Goal: Information Seeking & Learning: Find specific fact

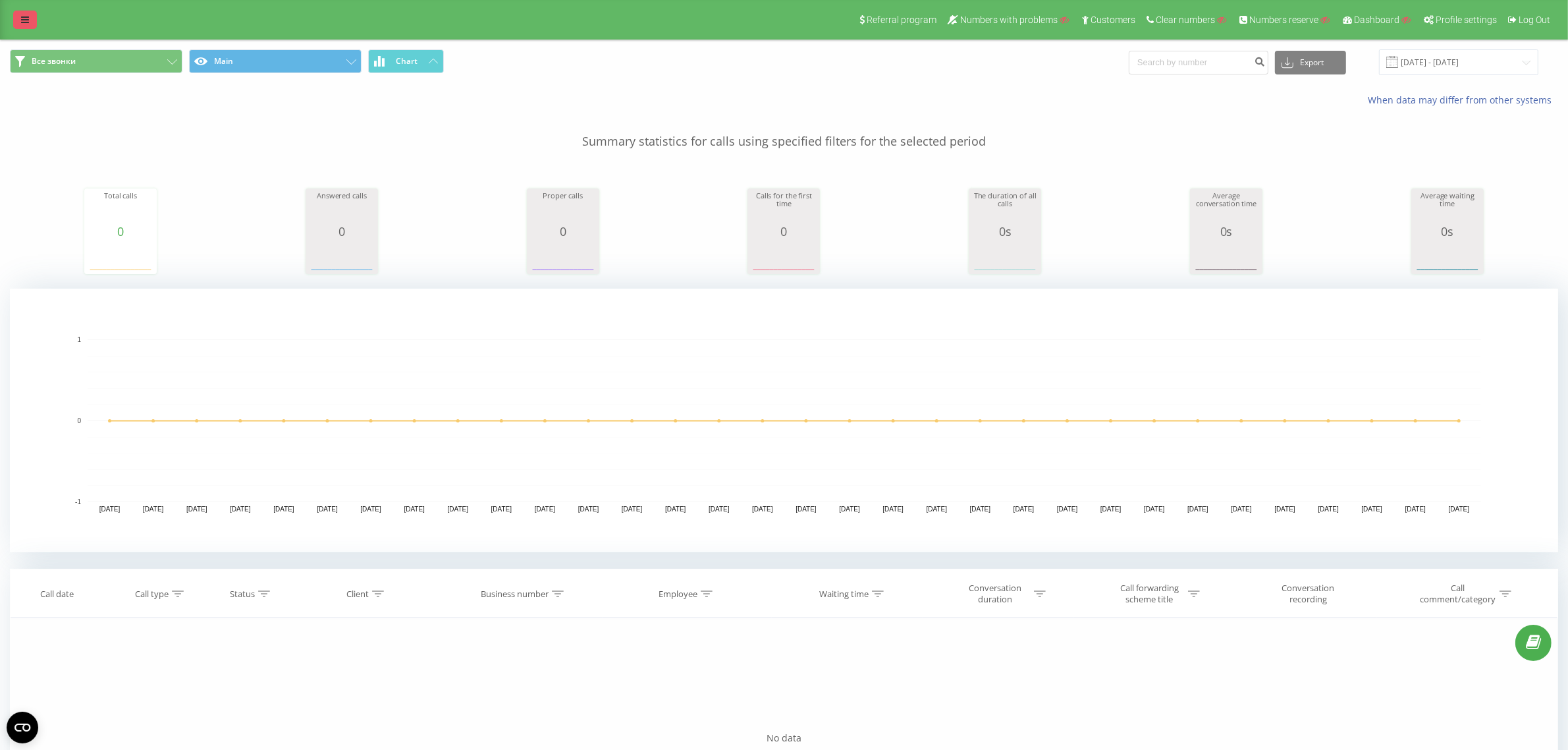
click at [14, 10] on div "Referral program Numbers with problems Customers Clear numbers Numbers reserve …" at bounding box center [784, 19] width 1568 height 40
click at [20, 14] on link at bounding box center [25, 20] width 24 height 19
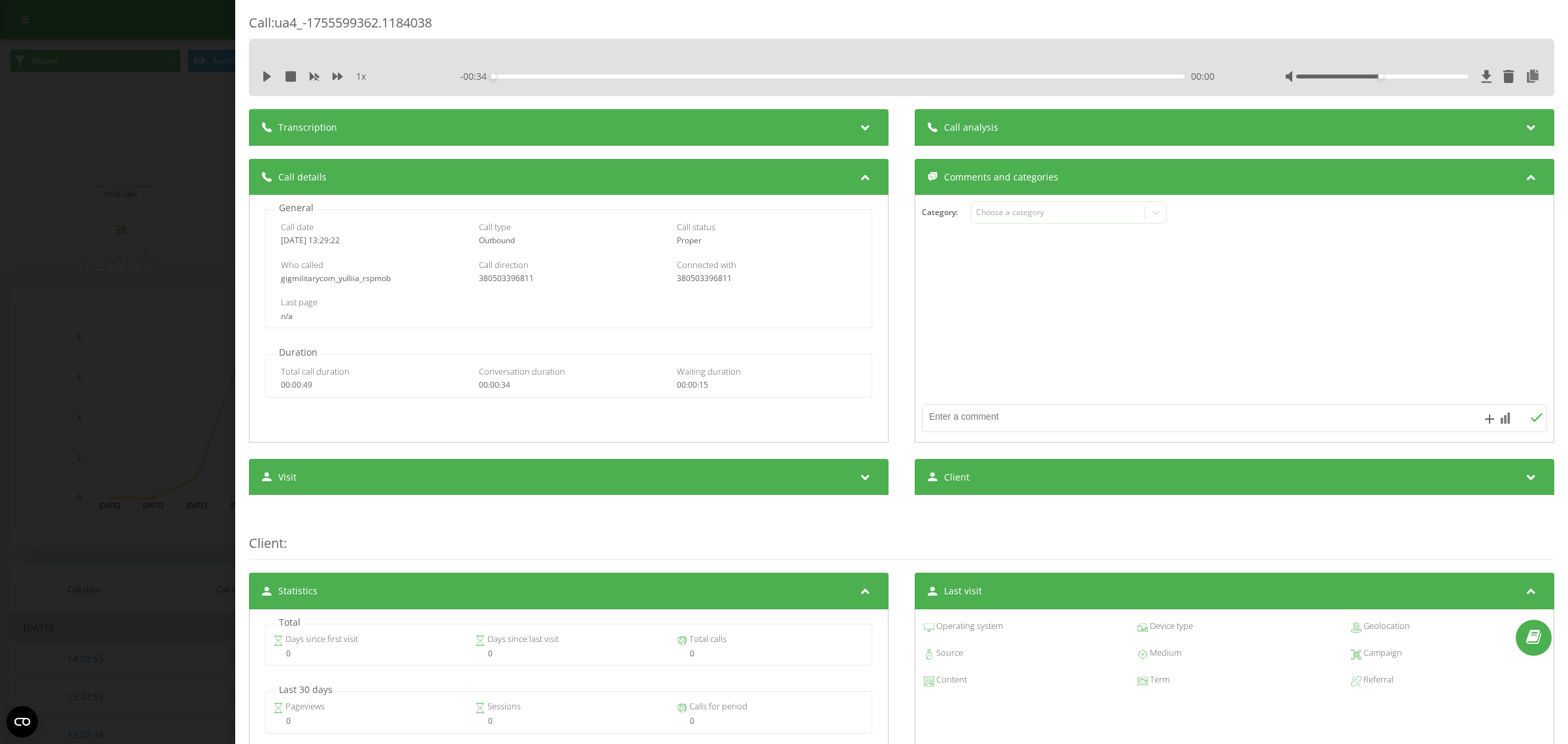
click at [128, 129] on div "Call : ua4_-1755599362.1184038 1 x - 00:34 00:00 00:00 Transcription For AI ana…" at bounding box center [784, 372] width 1568 height 744
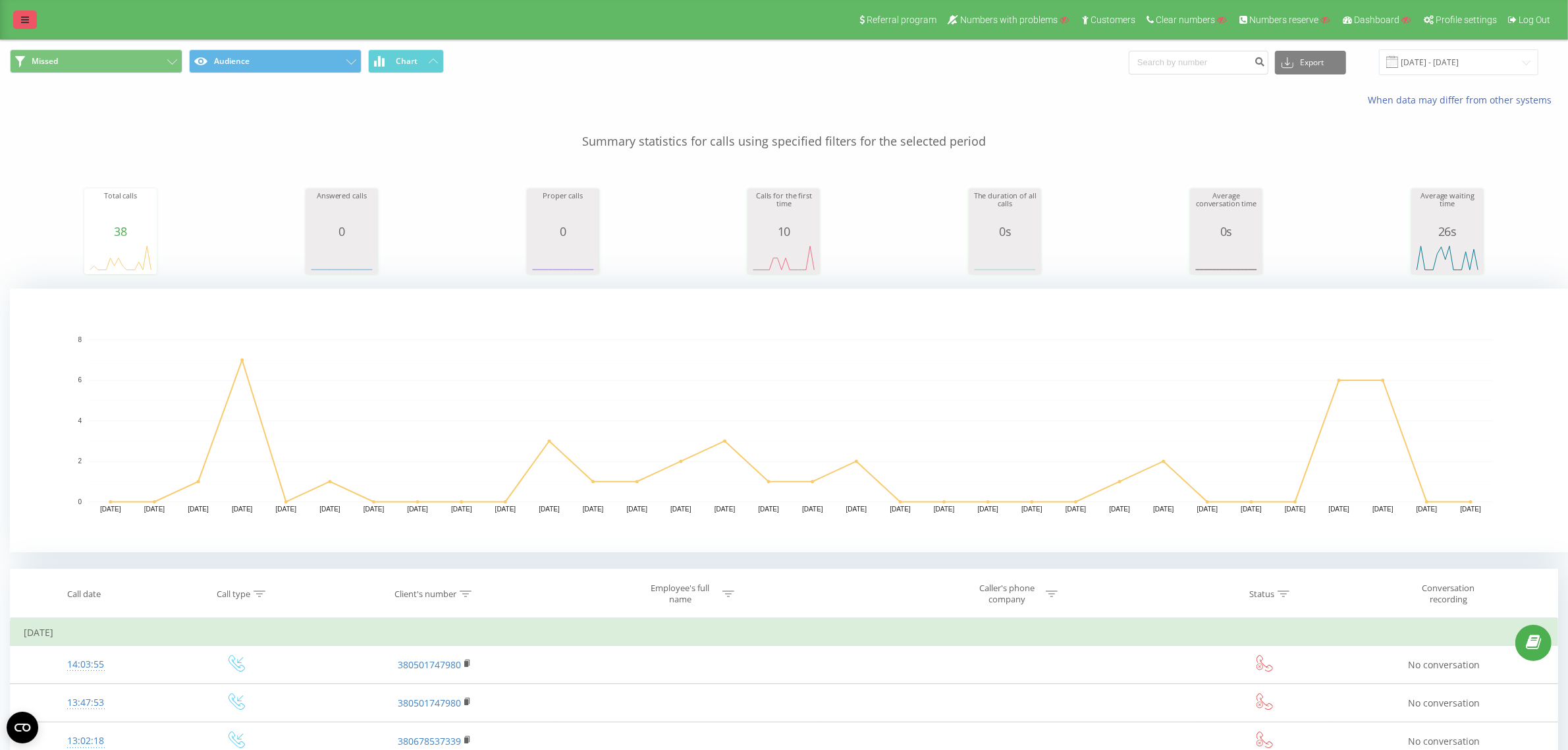
click at [32, 17] on link at bounding box center [25, 20] width 24 height 19
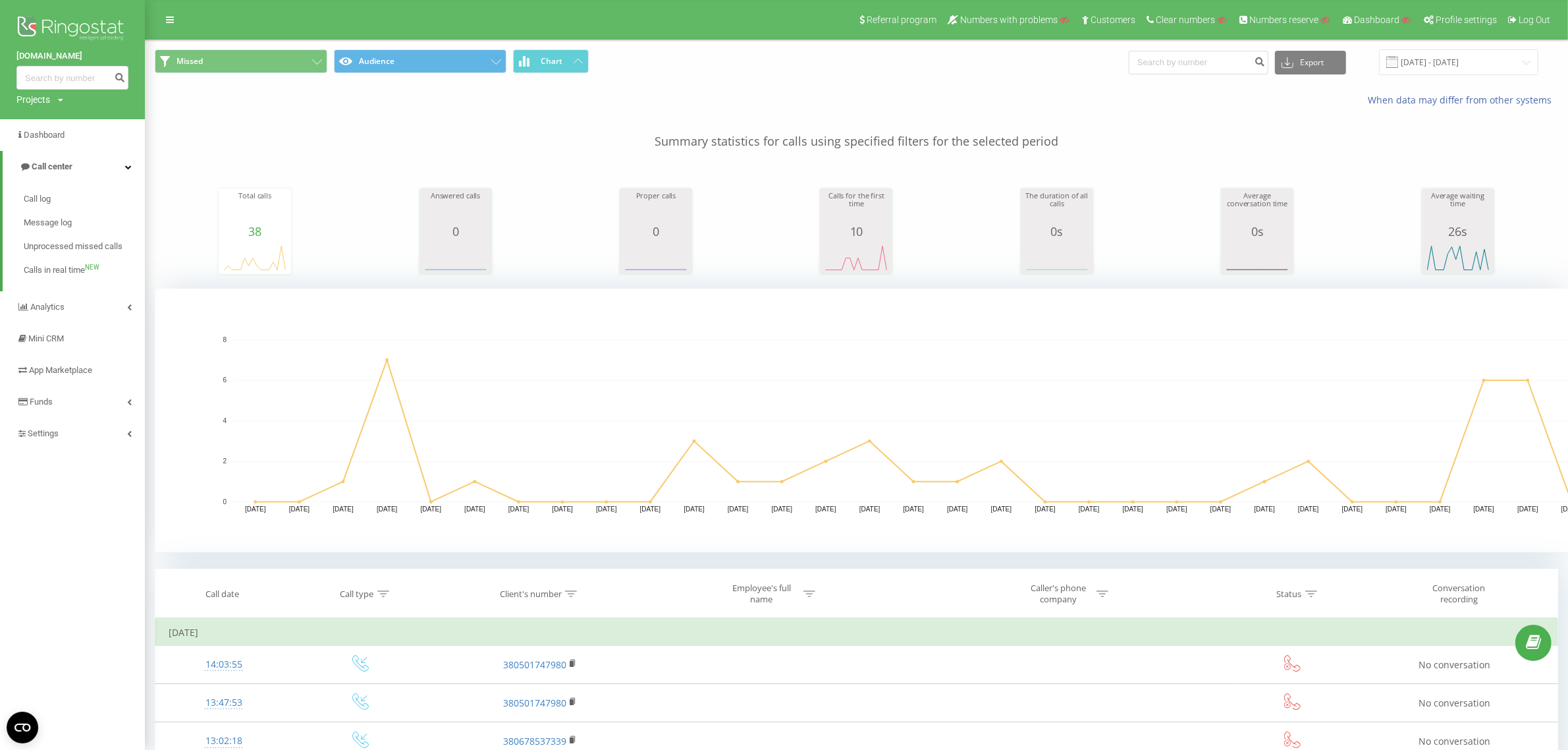
drag, startPoint x: 34, startPoint y: 99, endPoint x: 51, endPoint y: 120, distance: 27.0
click at [34, 98] on div "Projects" at bounding box center [34, 99] width 34 height 13
drag, startPoint x: 50, startPoint y: 114, endPoint x: 103, endPoint y: 114, distance: 53.0
click at [50, 114] on input "text" at bounding box center [53, 120] width 66 height 19
paste input "egastronom.com.ua"
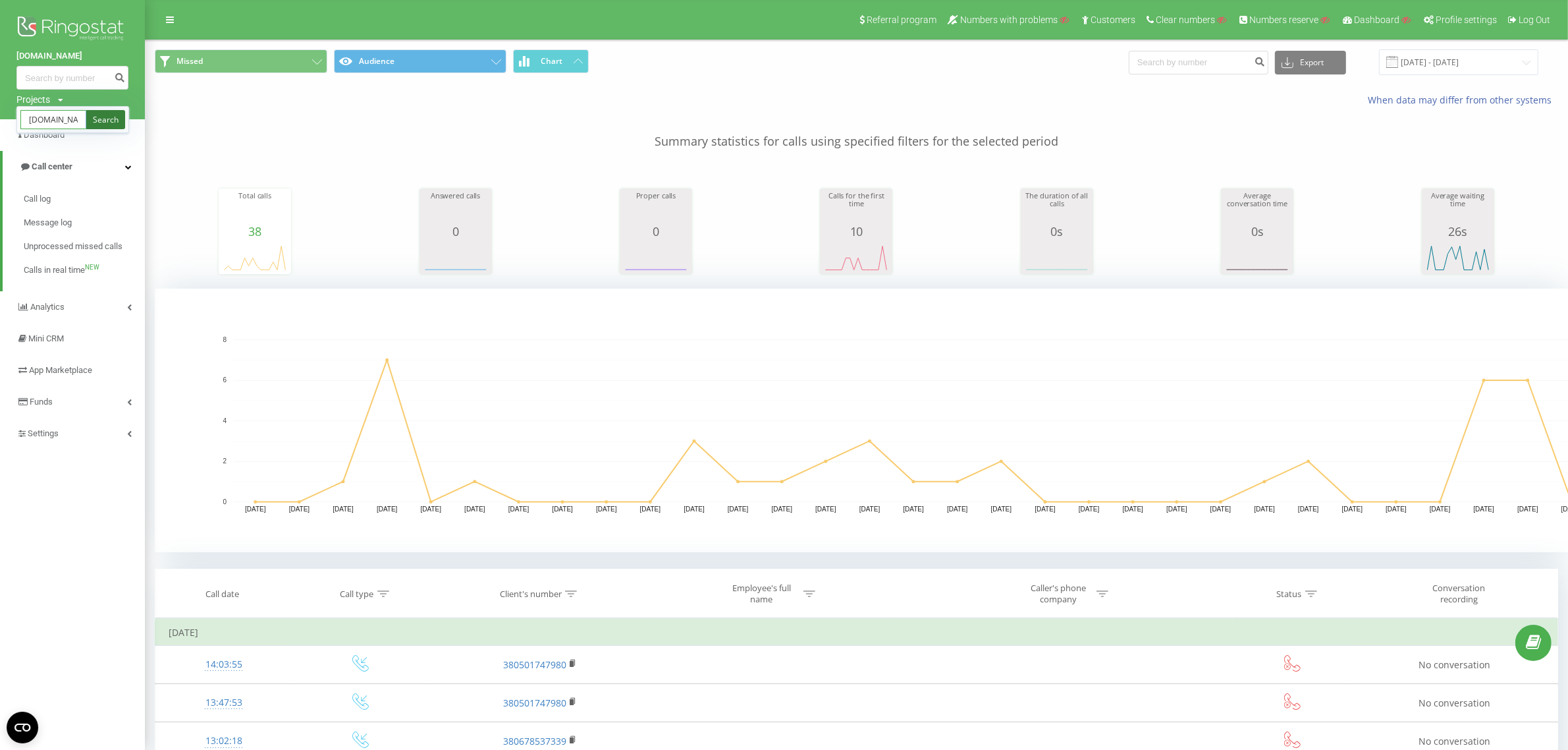
scroll to position [0, 25]
type input "egastronom.com.ua"
click at [113, 111] on link "Search" at bounding box center [106, 120] width 39 height 19
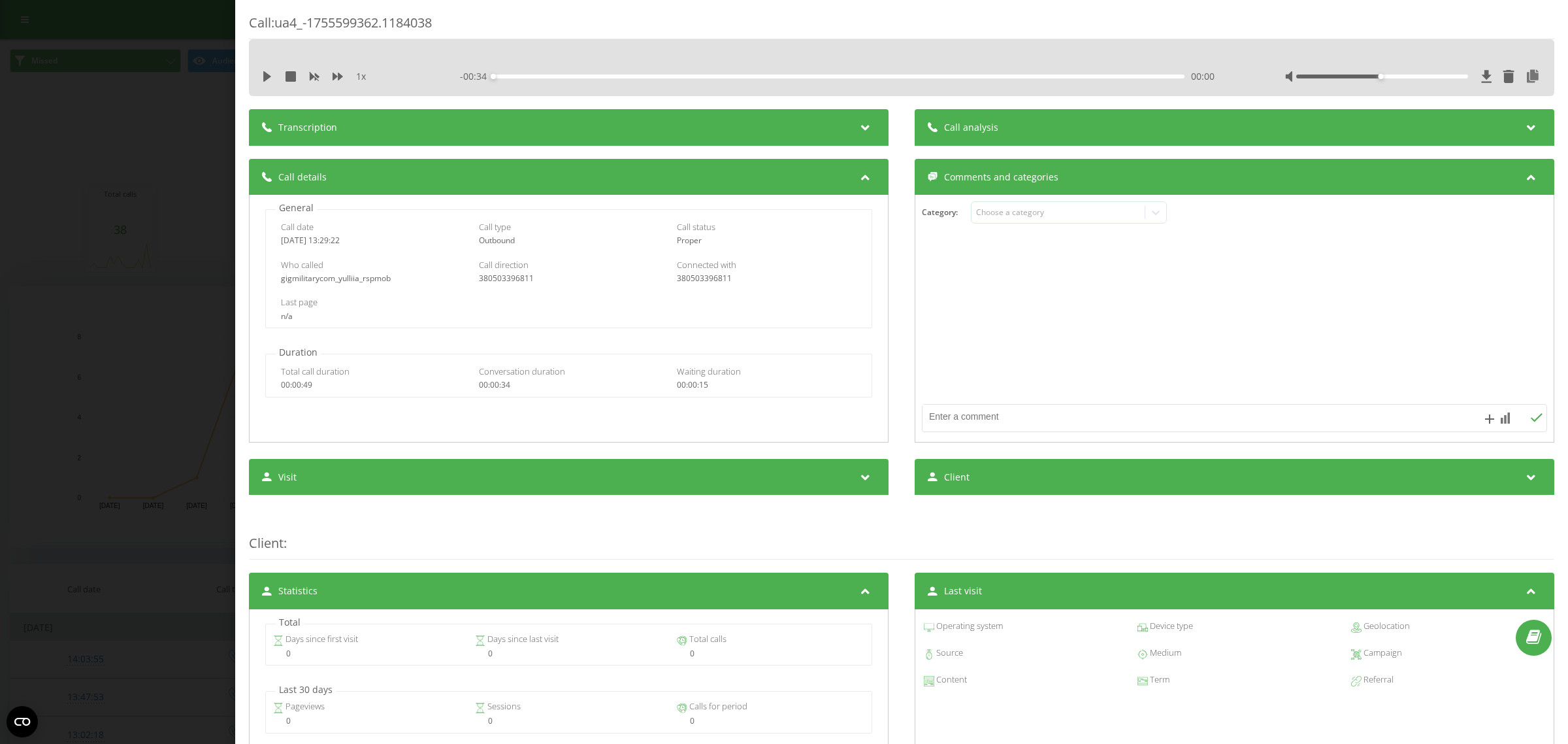
click at [51, 242] on div "Call : ua4_-1755599362.1184038 1 x - 00:34 00:00 00:00 Transcription For AI ana…" at bounding box center [784, 372] width 1568 height 744
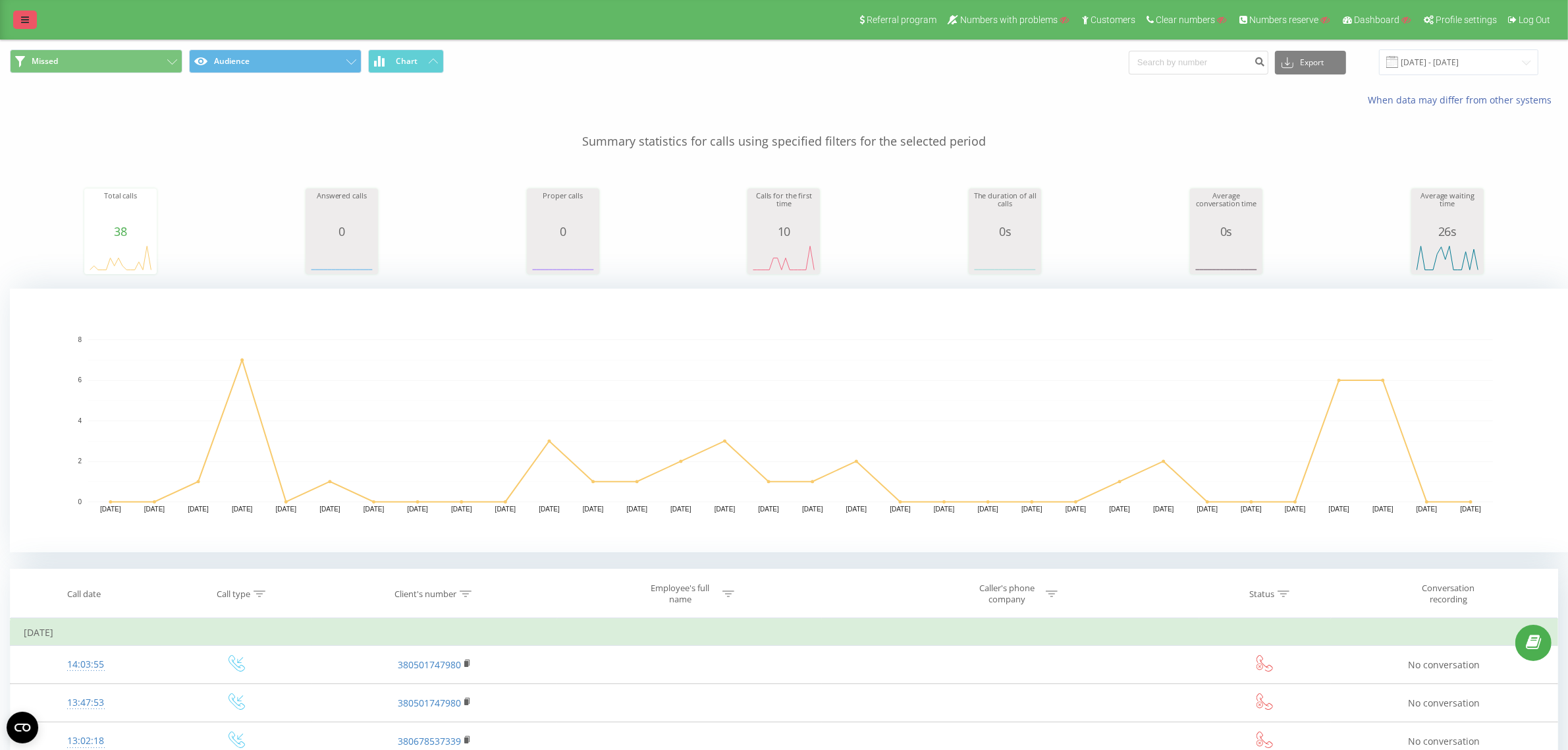
click at [17, 23] on link at bounding box center [25, 20] width 24 height 19
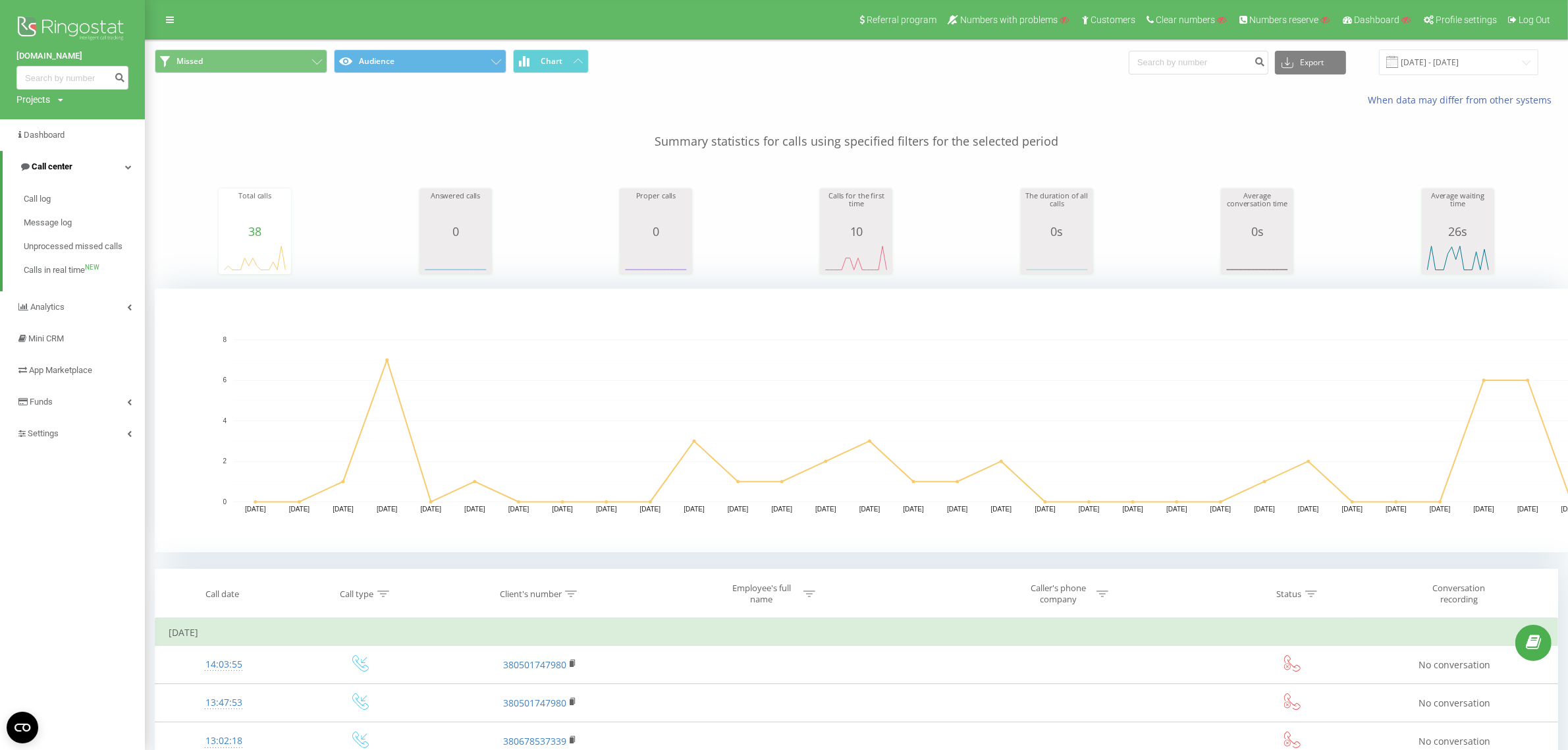
click at [40, 160] on span "Call center" at bounding box center [45, 167] width 53 height 13
click at [44, 168] on span "Call center" at bounding box center [49, 167] width 41 height 10
click at [33, 199] on span "Call log" at bounding box center [37, 199] width 28 height 13
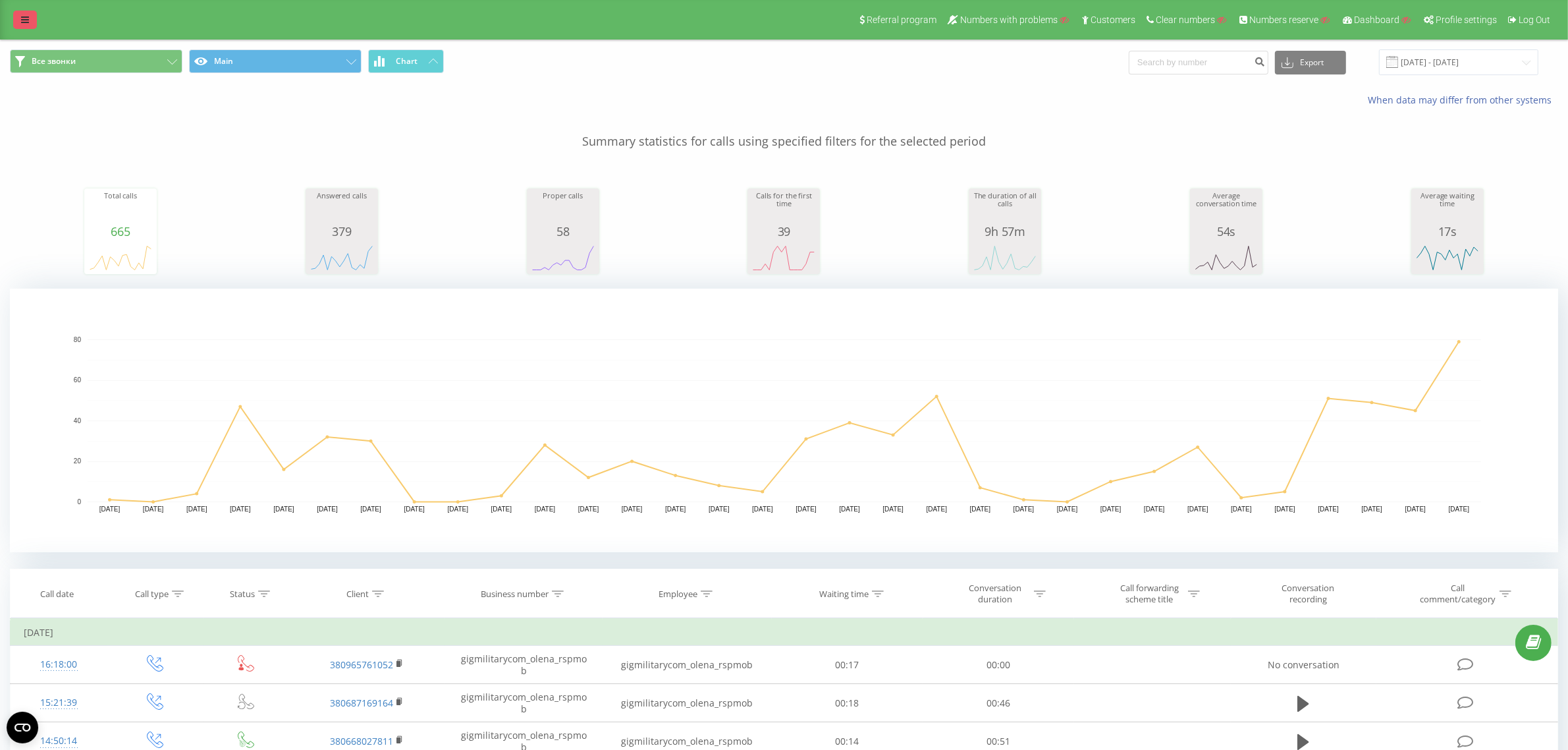
click at [30, 17] on link at bounding box center [25, 20] width 24 height 19
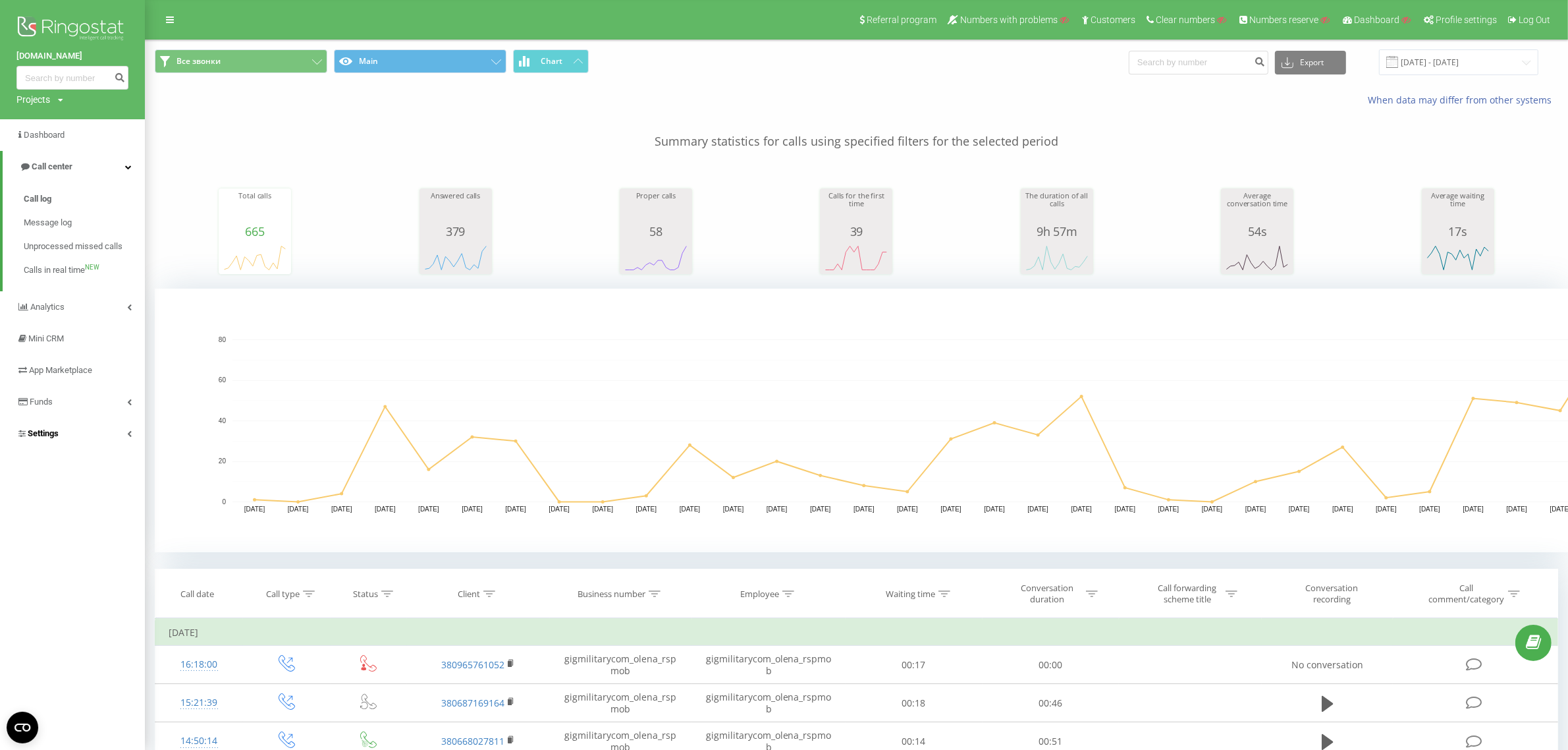
click at [46, 435] on span "Settings" at bounding box center [43, 434] width 31 height 10
click at [64, 383] on span "VirtualPBX" at bounding box center [55, 389] width 41 height 13
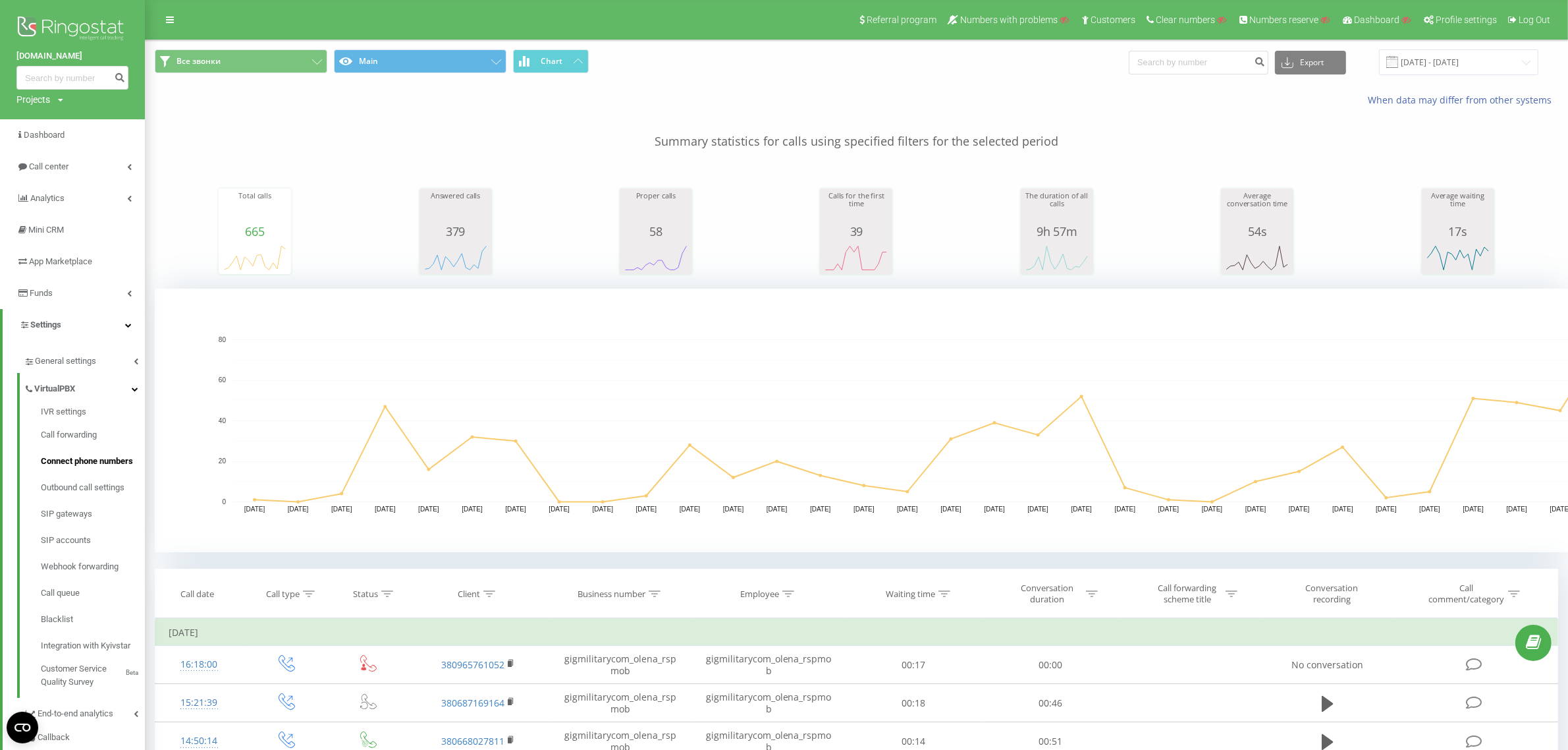
click at [76, 460] on span "Connect phone numbers" at bounding box center [87, 461] width 93 height 13
click at [71, 535] on span "SIP accounts" at bounding box center [66, 540] width 50 height 13
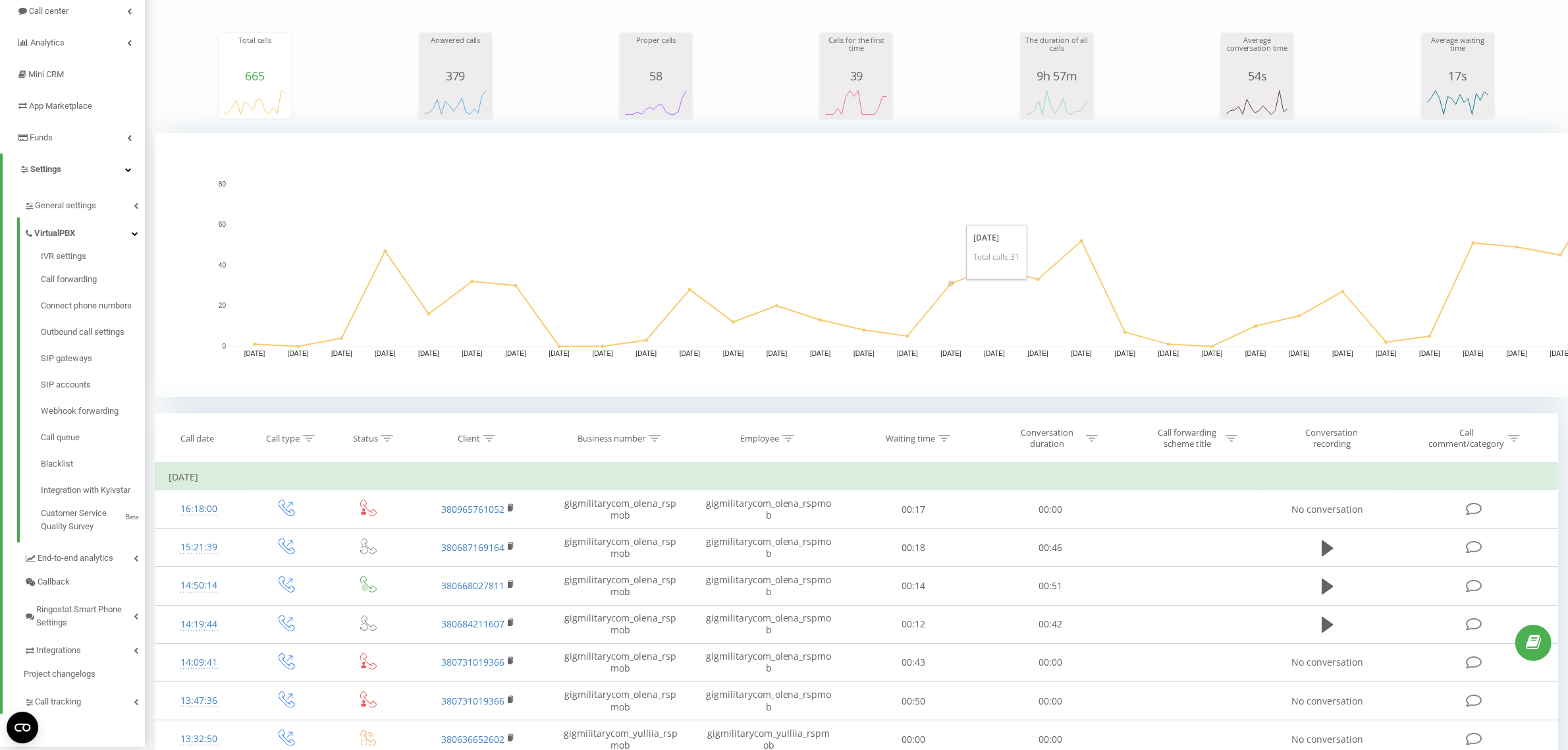
scroll to position [329, 0]
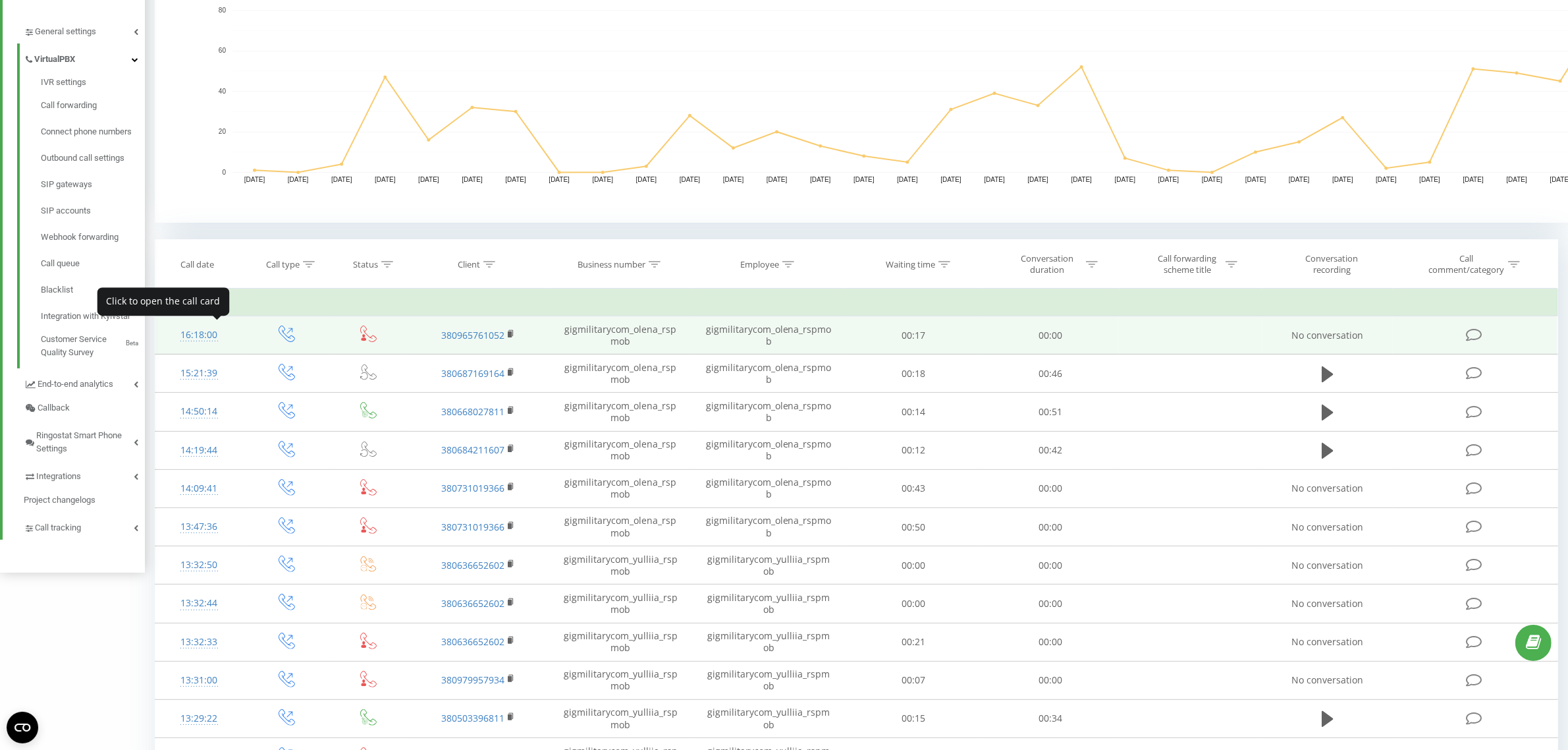
click at [208, 332] on div "16:18:00" at bounding box center [199, 335] width 61 height 26
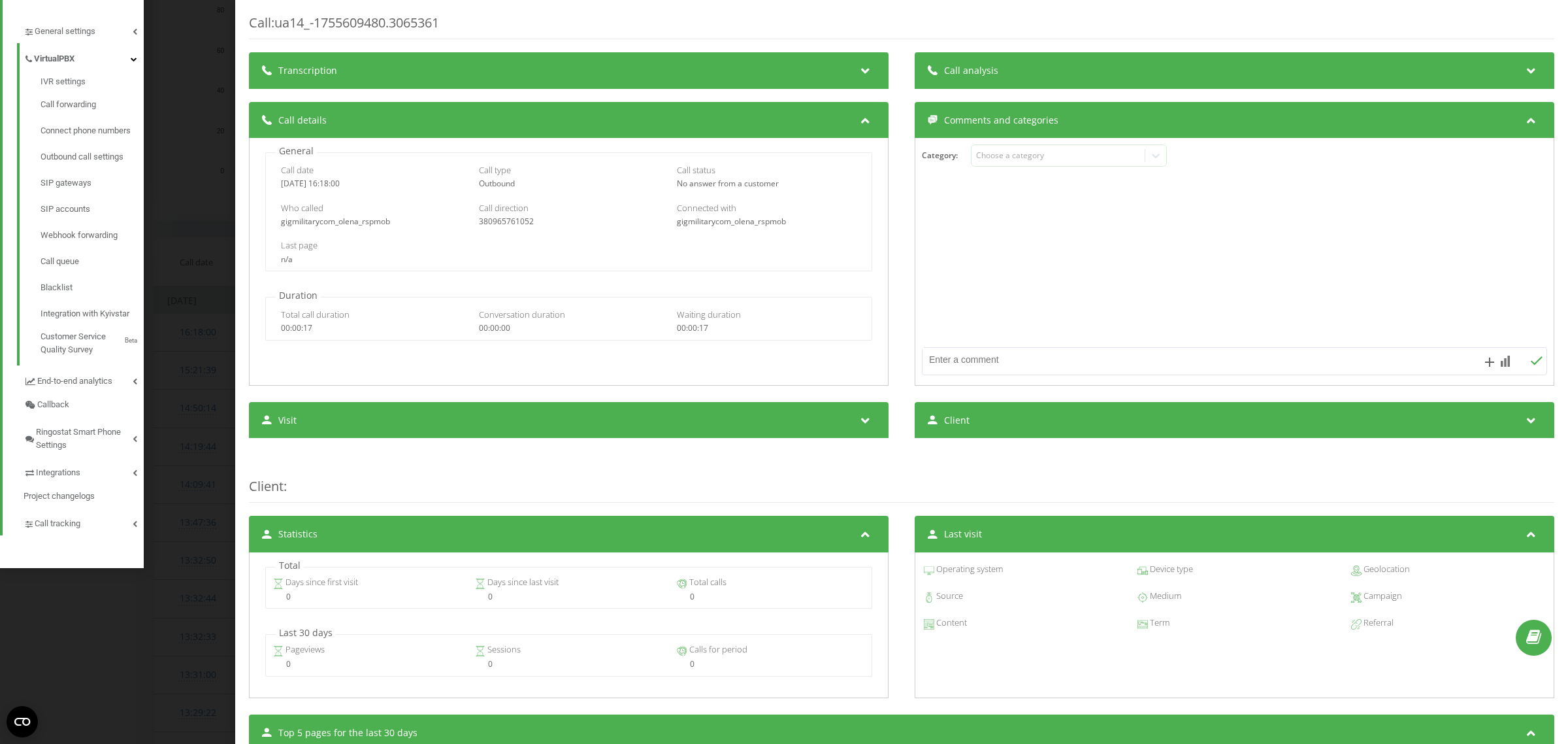
click at [194, 220] on div "Call : ua14_-1755609480.3065361 Transcription For AI analysis of future calls, …" at bounding box center [784, 372] width 1568 height 744
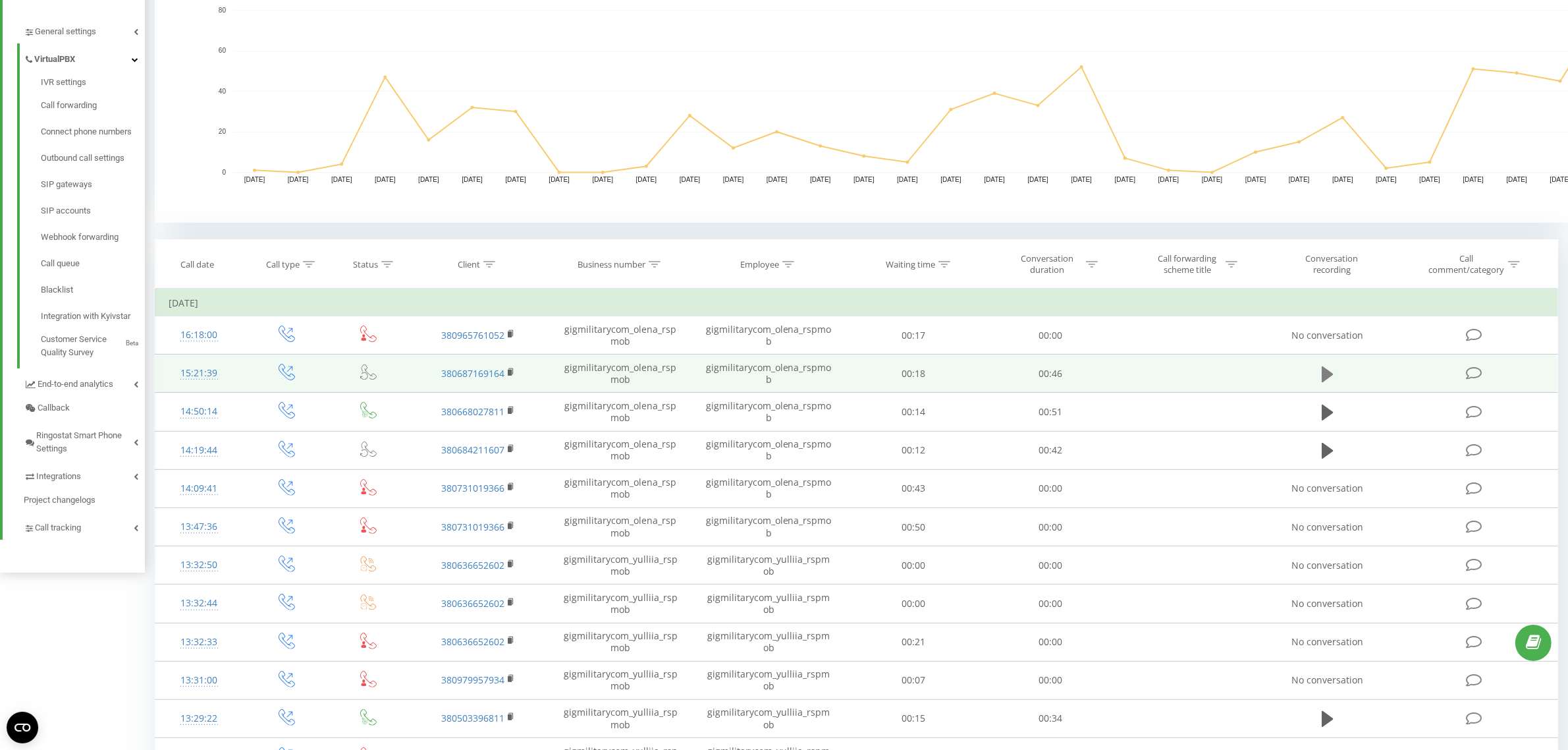
click at [1327, 370] on icon at bounding box center [1327, 375] width 12 height 19
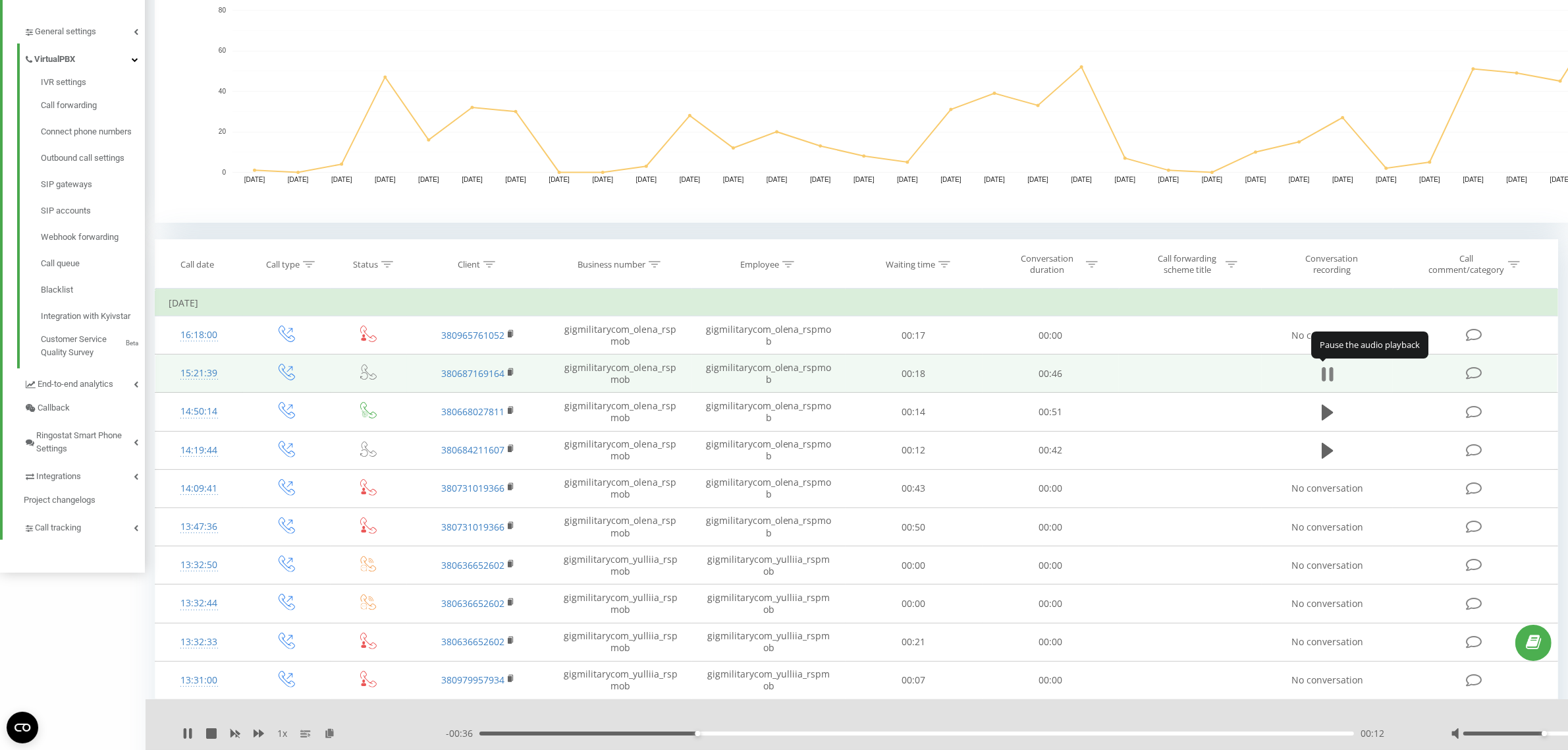
click at [1324, 375] on icon at bounding box center [1323, 374] width 4 height 14
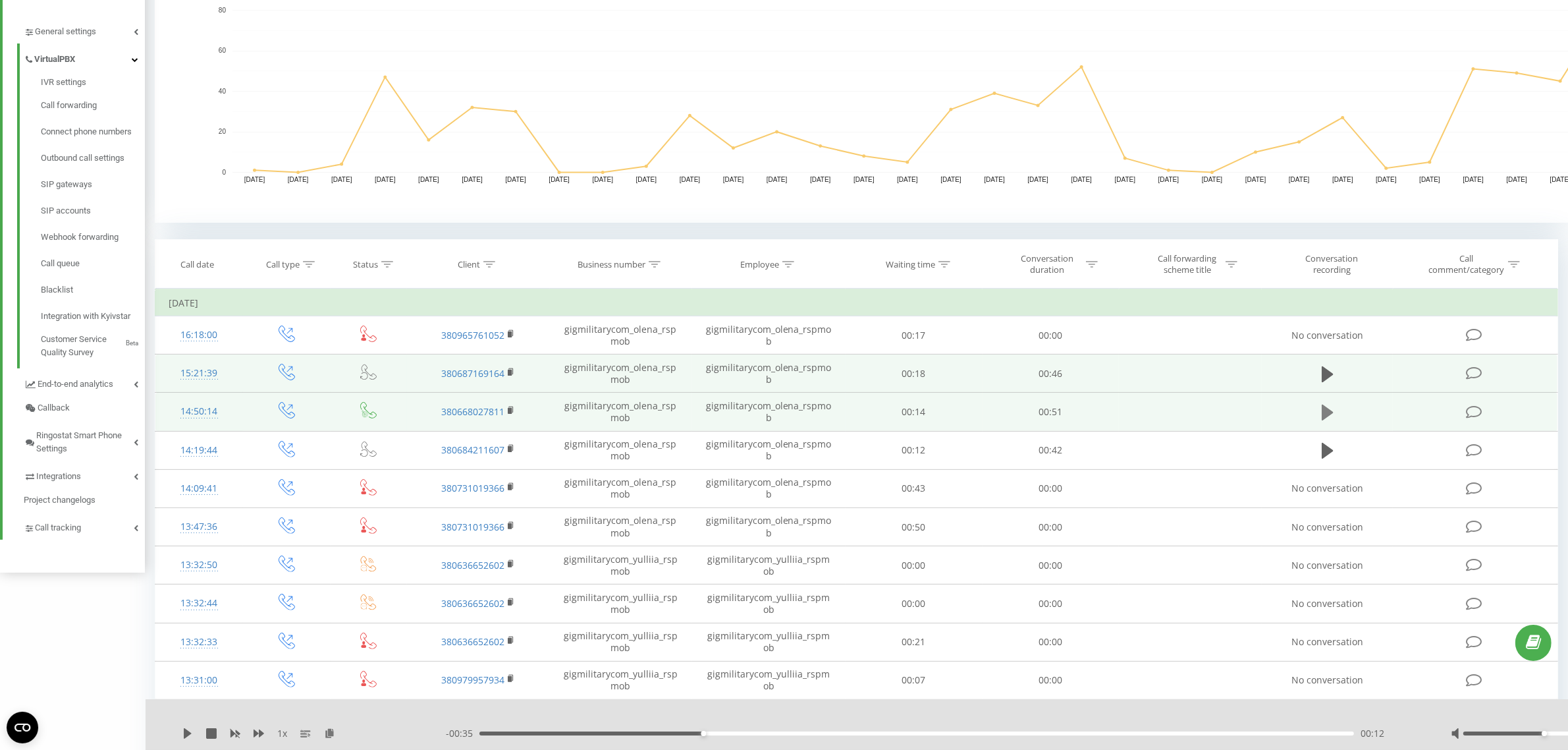
click at [1322, 413] on icon at bounding box center [1327, 412] width 12 height 16
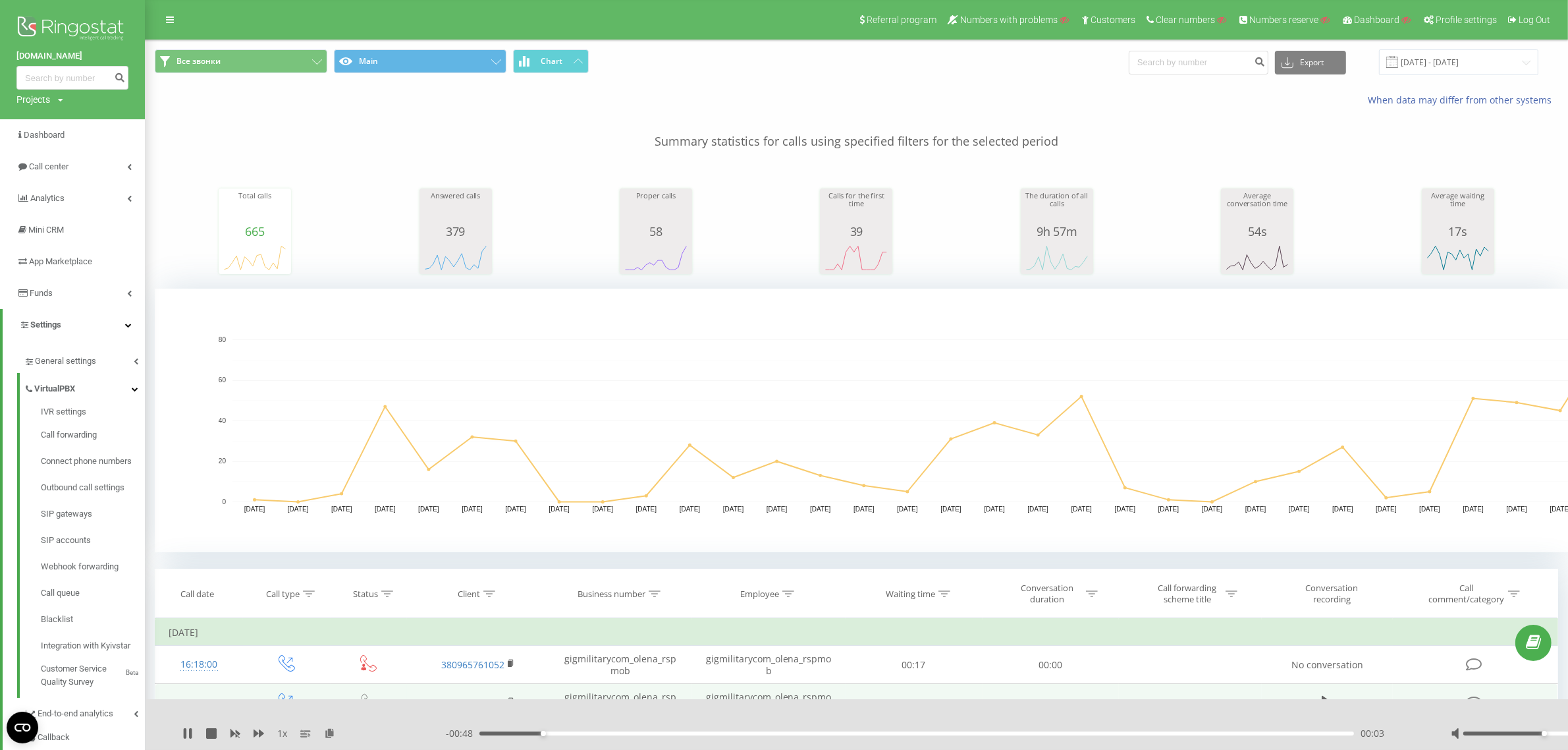
copy link "[DOMAIN_NAME]"
drag, startPoint x: 12, startPoint y: 54, endPoint x: 109, endPoint y: 58, distance: 97.1
click at [109, 58] on div "[DOMAIN_NAME] Projects Search" at bounding box center [72, 60] width 145 height 120
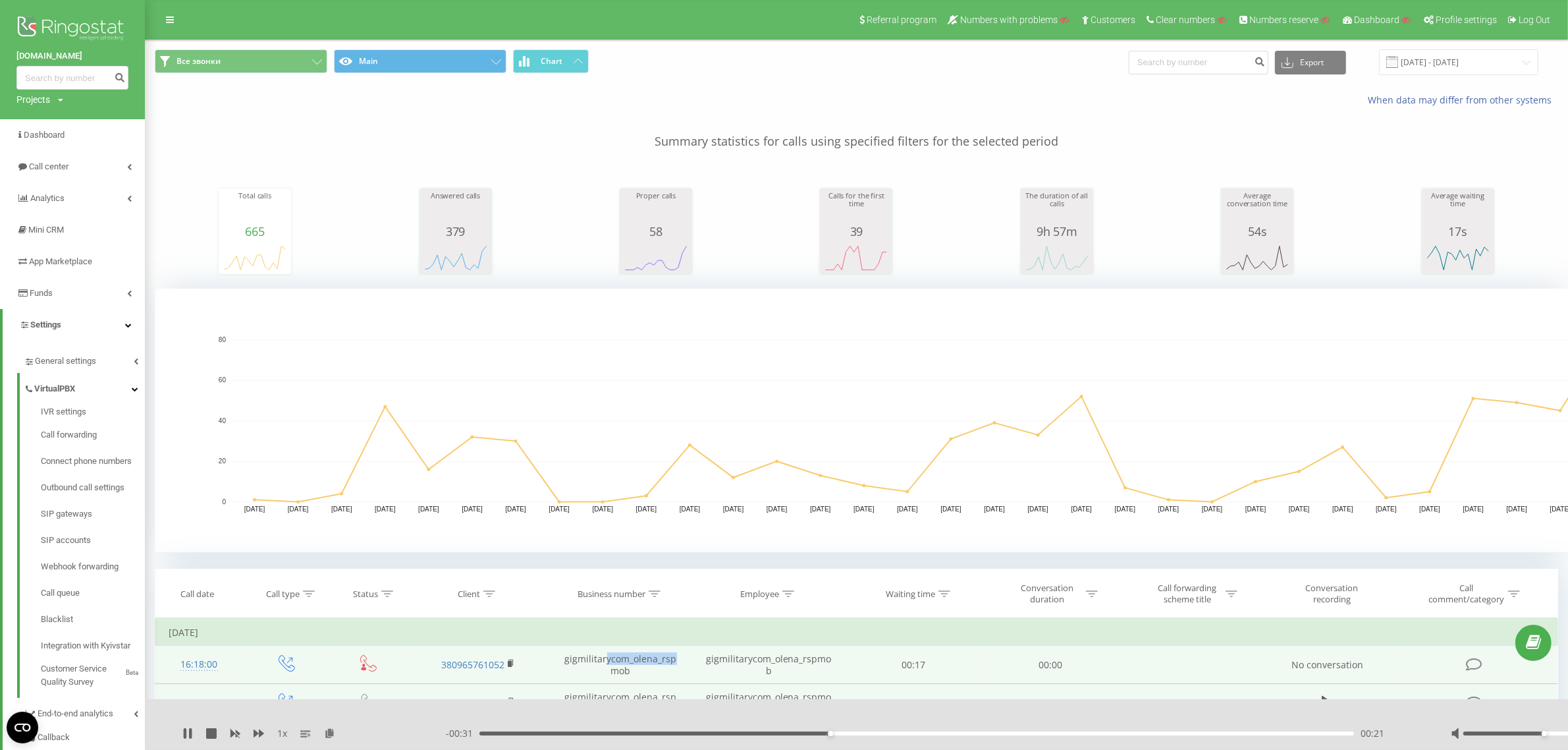
drag, startPoint x: 563, startPoint y: 666, endPoint x: 606, endPoint y: 663, distance: 43.1
click at [606, 663] on td "gigmilitarycom_olena_rspmob" at bounding box center [620, 664] width 142 height 38
click at [580, 660] on td "gigmilitarycom_olena_rspmob" at bounding box center [620, 664] width 142 height 38
copy td "gigmilitary"
drag, startPoint x: 568, startPoint y: 660, endPoint x: 607, endPoint y: 663, distance: 39.1
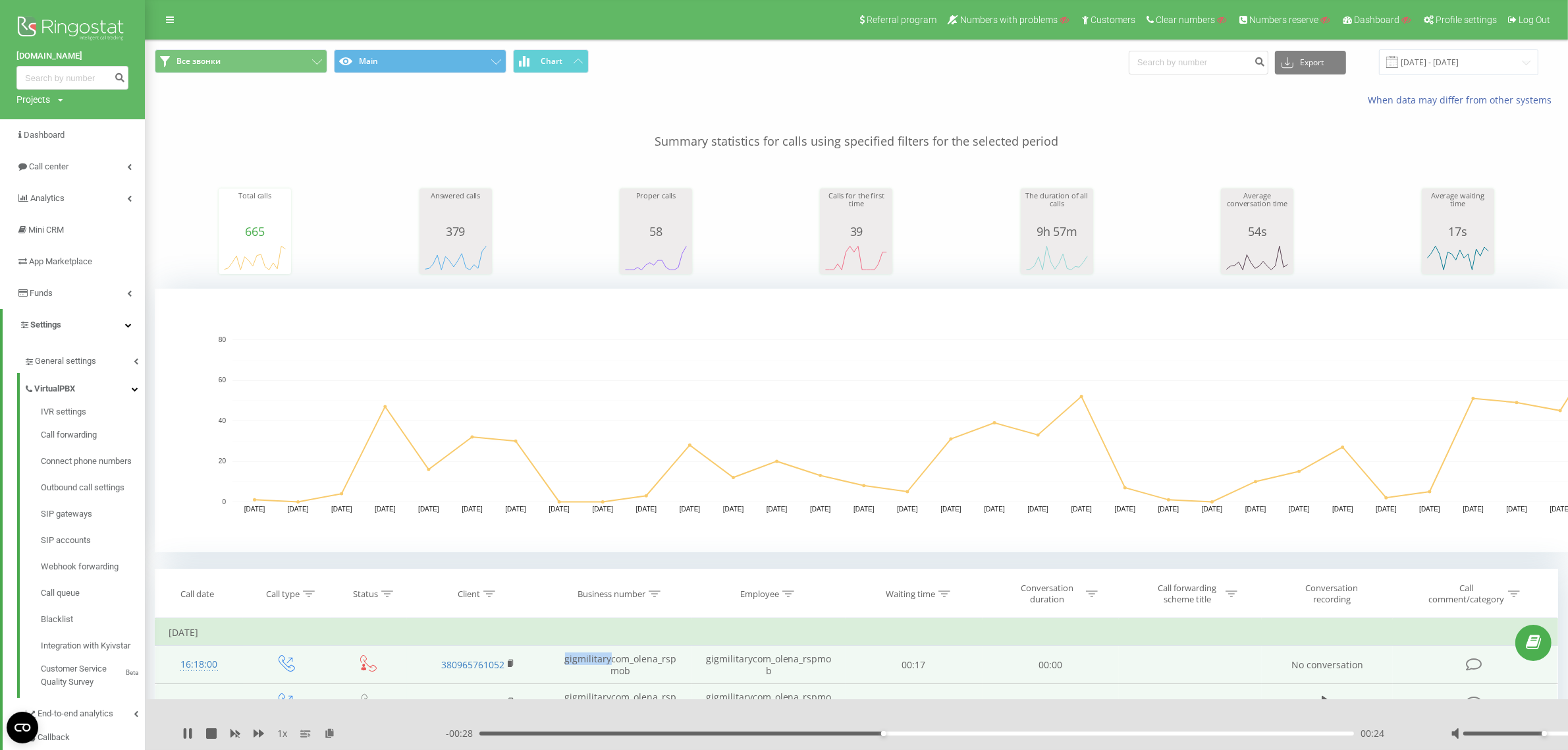
click at [607, 663] on td "gigmilitarycom_olena_rspmob" at bounding box center [620, 664] width 142 height 38
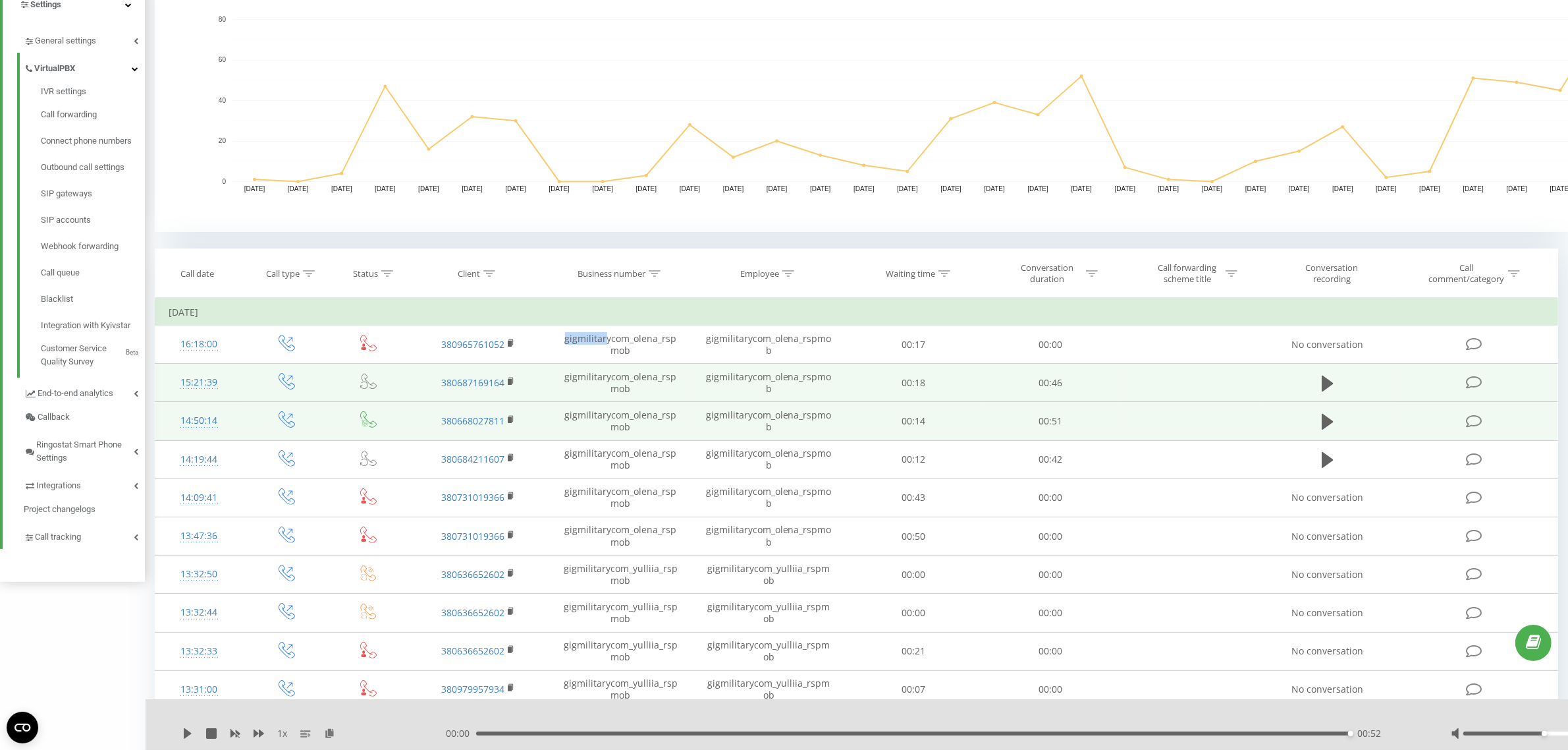
scroll to position [329, 0]
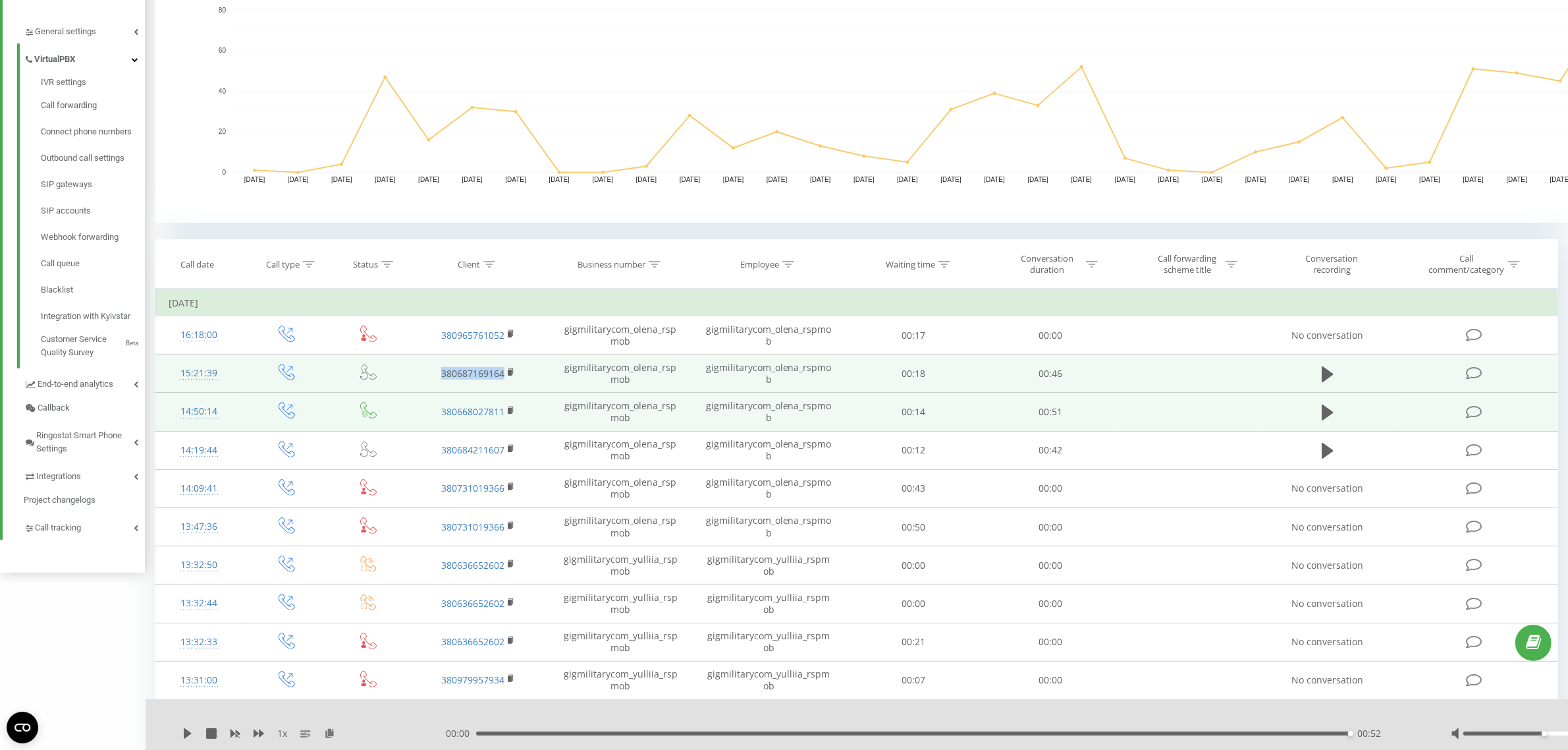
copy link "380687169164"
drag, startPoint x: 432, startPoint y: 378, endPoint x: 504, endPoint y: 380, distance: 72.0
click at [504, 380] on td "380687169164" at bounding box center [478, 373] width 142 height 38
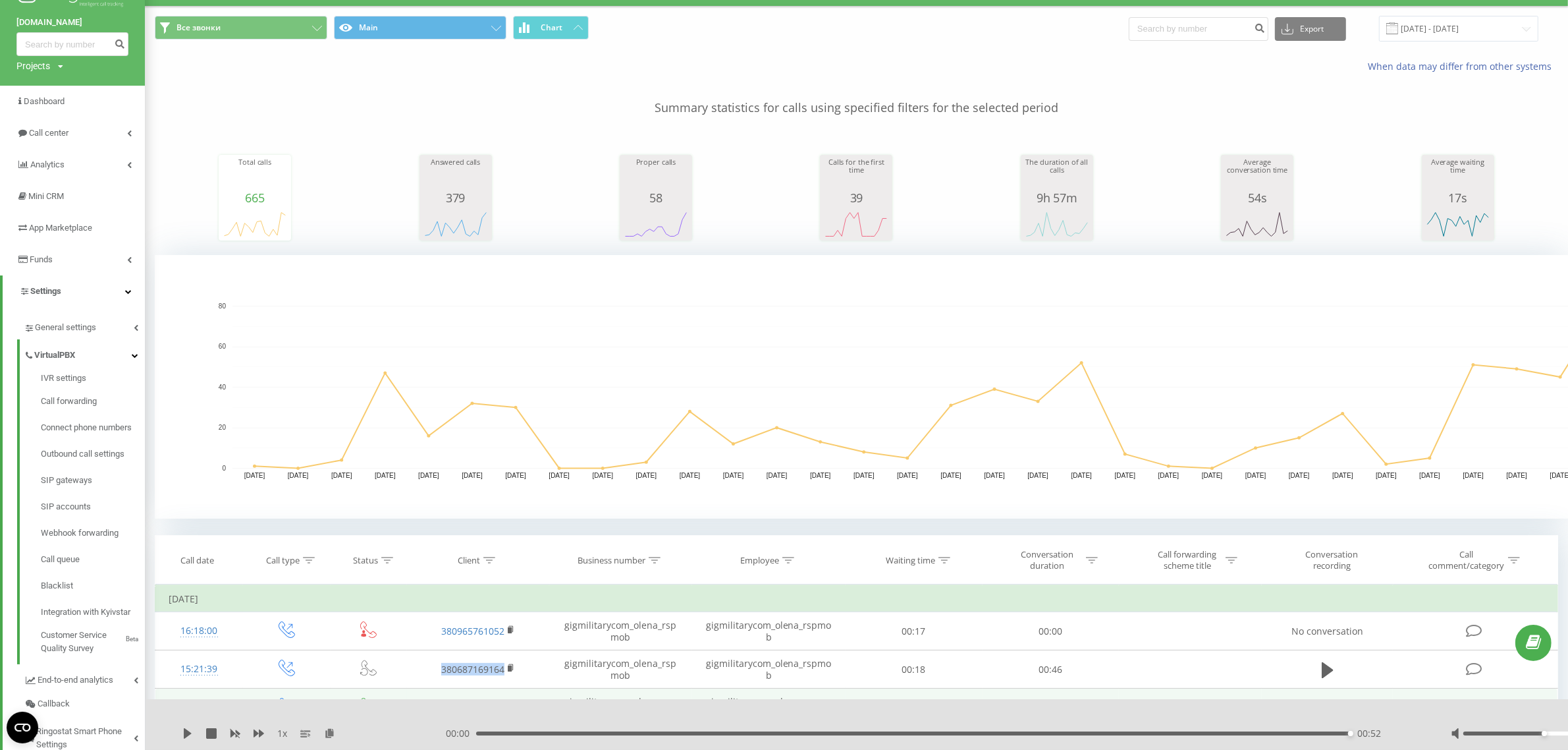
scroll to position [0, 0]
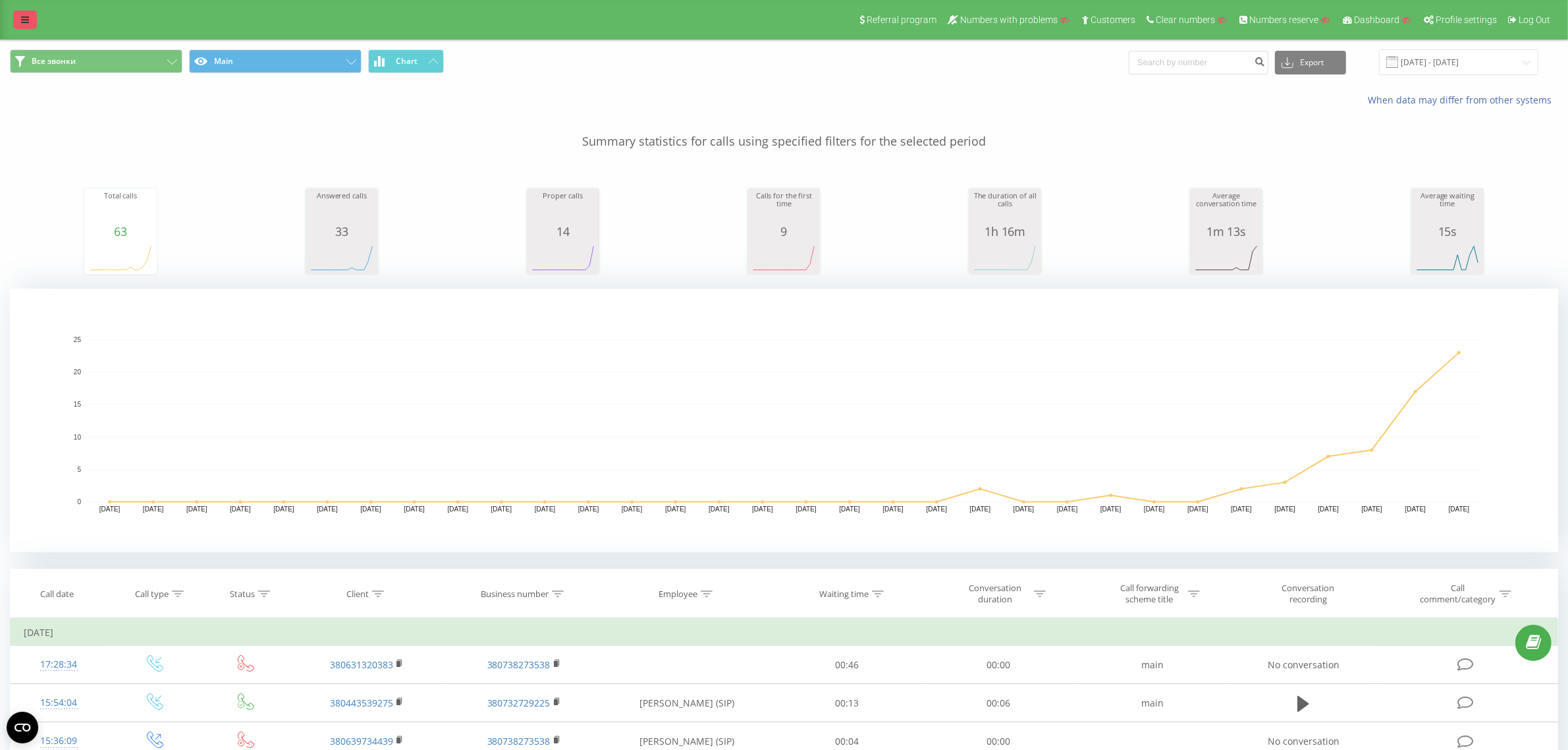
click at [21, 13] on link at bounding box center [25, 20] width 24 height 19
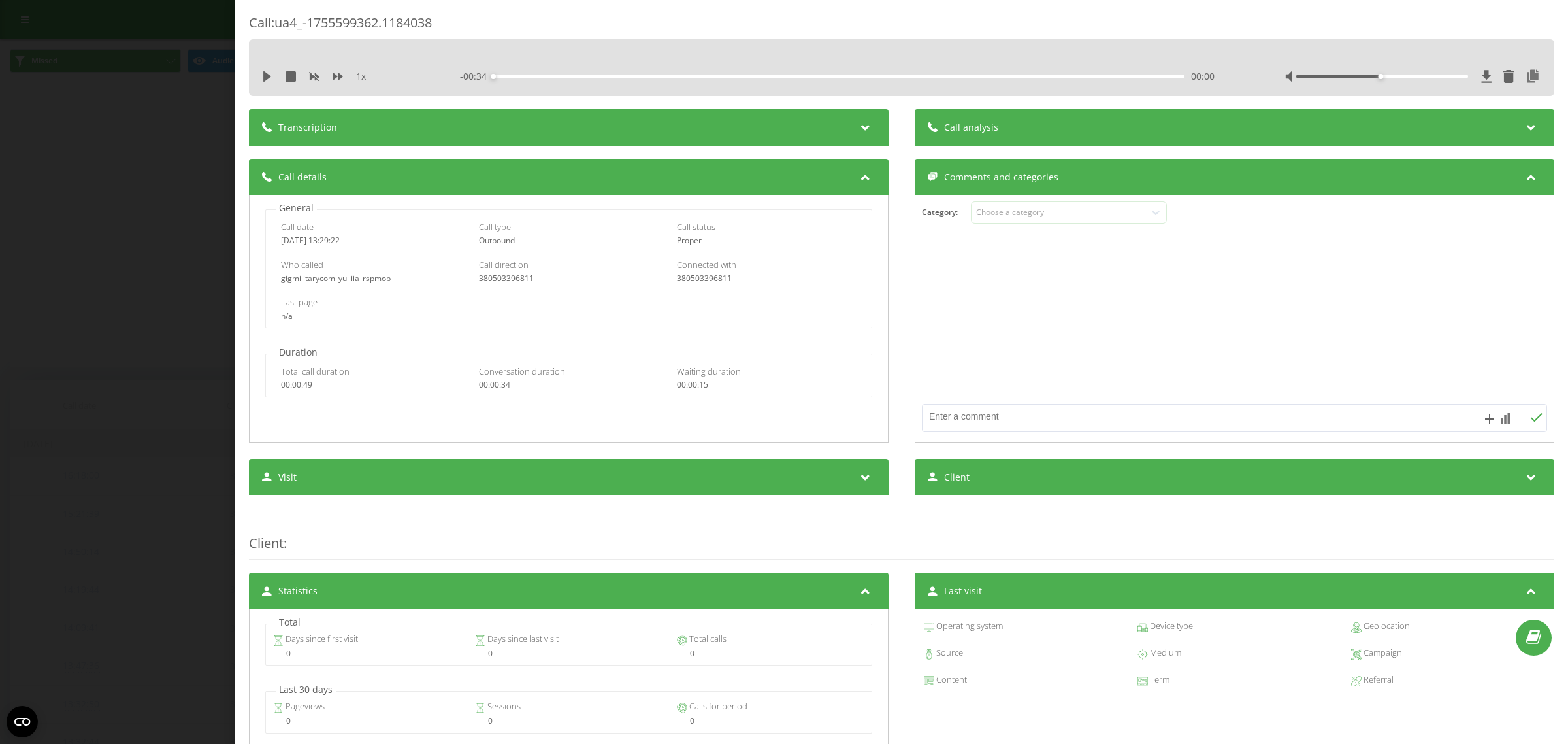
click at [54, 214] on div "Call : ua4_-1755599362.1184038 1 x - 00:34 00:00 00:00 Transcription For AI ana…" at bounding box center [784, 372] width 1568 height 744
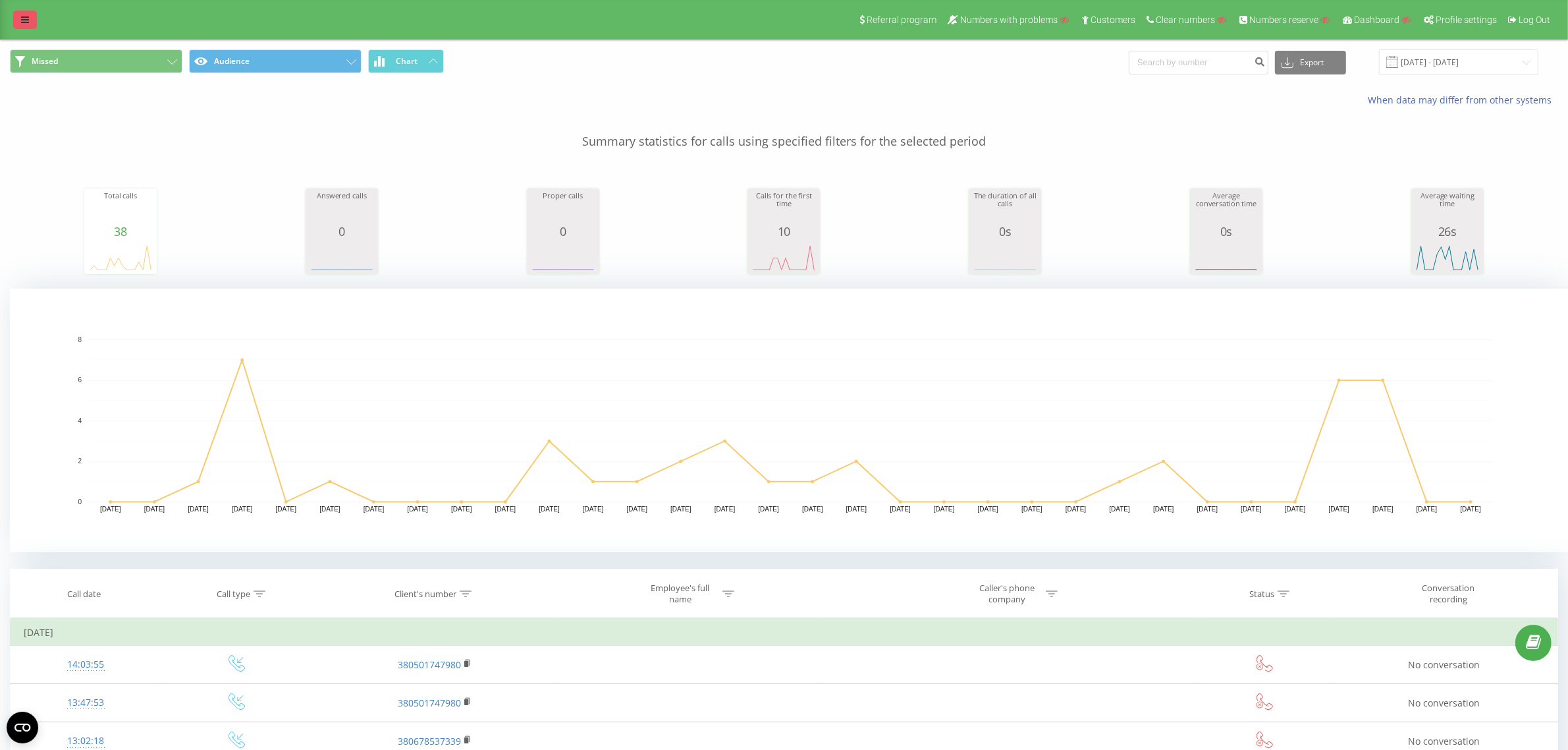
click at [19, 23] on link at bounding box center [25, 20] width 24 height 19
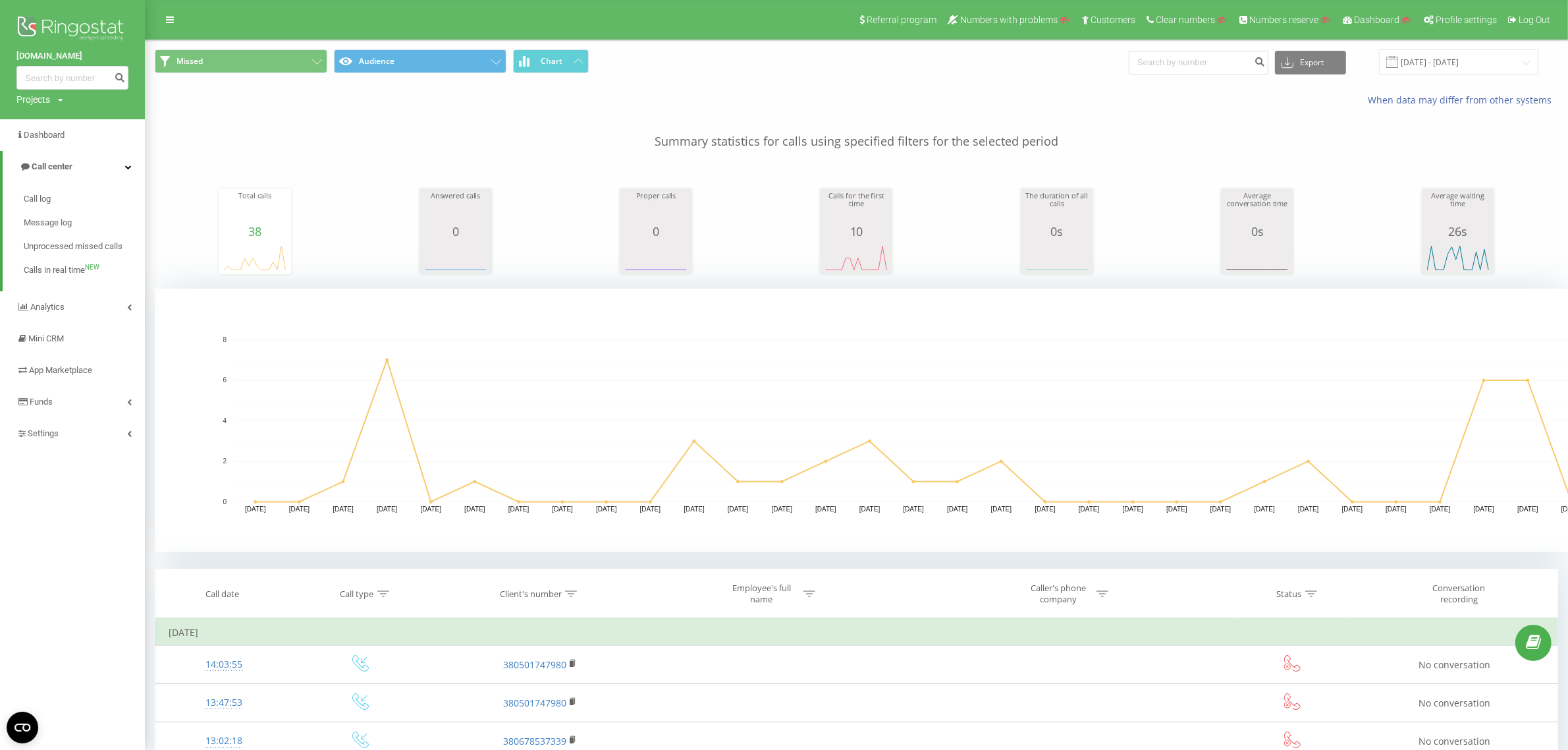
copy link "[DOMAIN_NAME]"
drag, startPoint x: 56, startPoint y: 60, endPoint x: 87, endPoint y: 58, distance: 31.1
click at [87, 58] on div "[DOMAIN_NAME] Projects Search" at bounding box center [72, 60] width 145 height 120
